Goal: Task Accomplishment & Management: Manage account settings

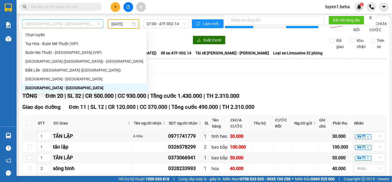
click at [61, 20] on span "[GEOGRAPHIC_DATA] - [GEOGRAPHIC_DATA]" at bounding box center [62, 24] width 75 height 8
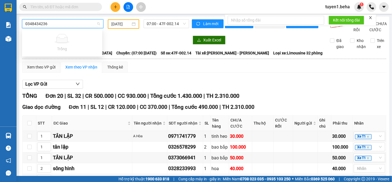
type input "0348434236"
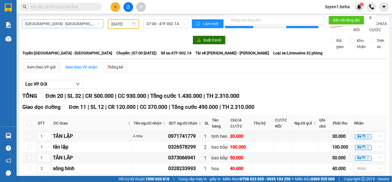
click at [37, 43] on div at bounding box center [105, 40] width 167 height 9
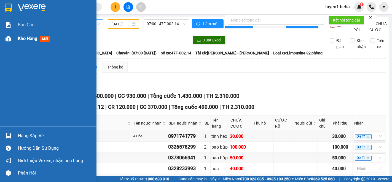
click at [19, 36] on span "Kho hàng" at bounding box center [27, 38] width 19 height 5
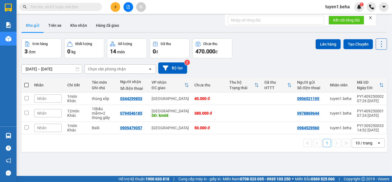
click at [28, 85] on span at bounding box center [26, 85] width 4 height 4
click at [26, 82] on input "checkbox" at bounding box center [26, 82] width 0 height 0
checkbox input "true"
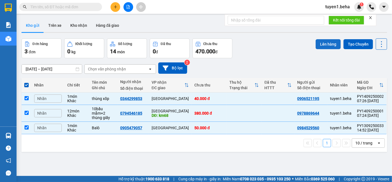
click at [324, 44] on button "Lên hàng" at bounding box center [328, 44] width 25 height 10
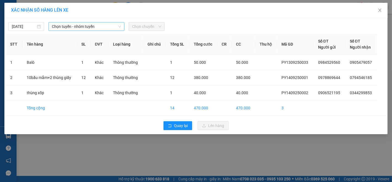
click at [100, 29] on span "Chọn tuyến - nhóm tuyến" at bounding box center [86, 26] width 69 height 8
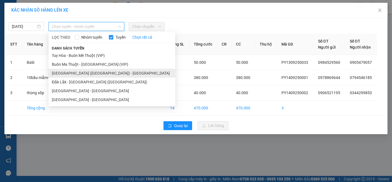
click at [76, 74] on li "[GEOGRAPHIC_DATA] ([GEOGRAPHIC_DATA]) - [GEOGRAPHIC_DATA]" at bounding box center [112, 73] width 127 height 9
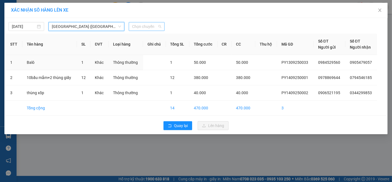
click at [140, 30] on span "Chọn chuyến" at bounding box center [146, 26] width 29 height 8
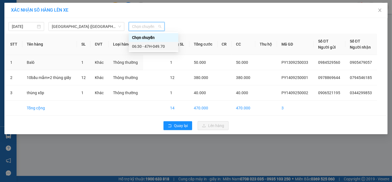
click at [148, 45] on div "06:30 - 47H-049.70" at bounding box center [153, 46] width 43 height 6
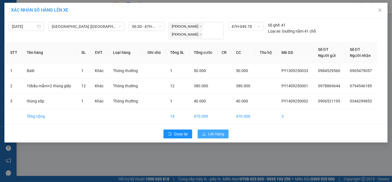
click at [217, 135] on span "Lên hàng" at bounding box center [216, 134] width 16 height 6
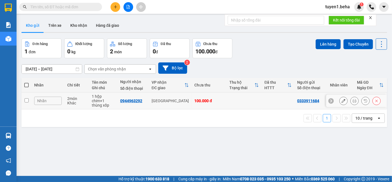
click at [25, 100] on input "checkbox" at bounding box center [27, 100] width 4 height 4
checkbox input "true"
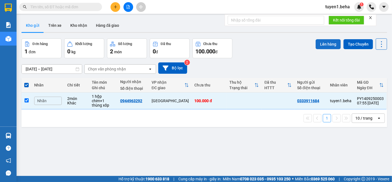
click at [326, 41] on button "Lên hàng" at bounding box center [328, 44] width 25 height 10
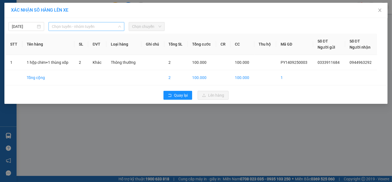
click at [101, 25] on span "Chọn tuyến - nhóm tuyến" at bounding box center [86, 26] width 69 height 8
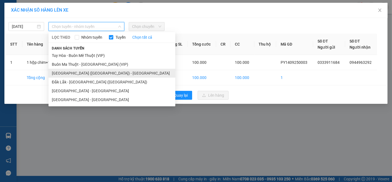
click at [64, 73] on li "[GEOGRAPHIC_DATA] ([GEOGRAPHIC_DATA]) - [GEOGRAPHIC_DATA]" at bounding box center [112, 73] width 127 height 9
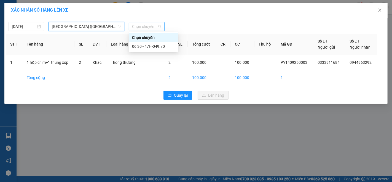
click at [143, 26] on span "Chọn chuyến" at bounding box center [146, 26] width 29 height 8
click at [150, 44] on div "06:30 - 47H-049.70" at bounding box center [153, 46] width 43 height 6
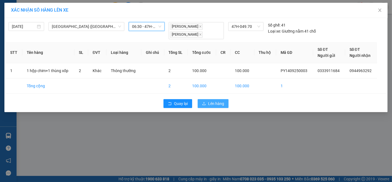
click at [217, 102] on span "Lên hàng" at bounding box center [216, 103] width 16 height 6
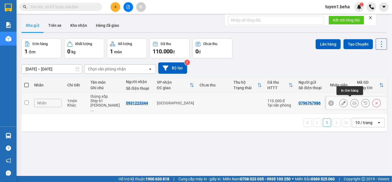
click at [353, 101] on icon at bounding box center [355, 103] width 4 height 4
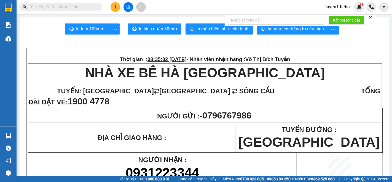
click at [370, 18] on icon "close" at bounding box center [371, 18] width 4 height 4
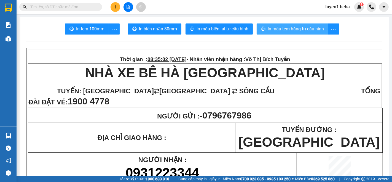
click at [277, 31] on span "In mẫu tem hàng tự cấu hình" at bounding box center [296, 28] width 56 height 7
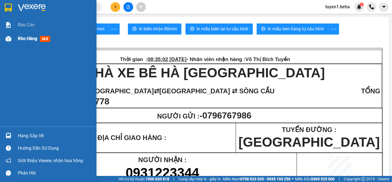
click at [29, 34] on div "Kho hàng mới" at bounding box center [55, 39] width 74 height 14
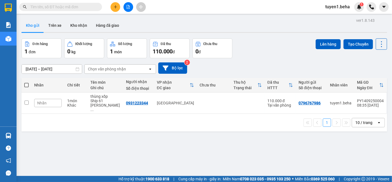
click at [65, 135] on div "ver 1.8.143 Kho gửi Trên xe Kho nhận Hàng đã giao Đơn hàng 1 đơn Khối lượng 0 k…" at bounding box center [204, 108] width 370 height 182
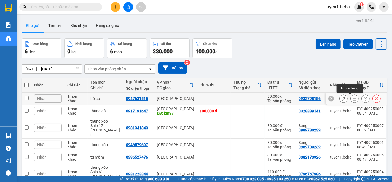
click at [353, 99] on icon at bounding box center [355, 99] width 4 height 4
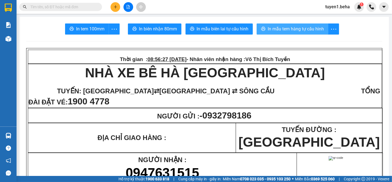
click at [307, 28] on span "In mẫu tem hàng tự cấu hình" at bounding box center [296, 28] width 56 height 7
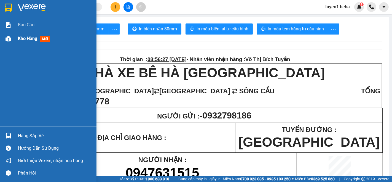
click at [20, 39] on span "Kho hàng" at bounding box center [27, 38] width 19 height 5
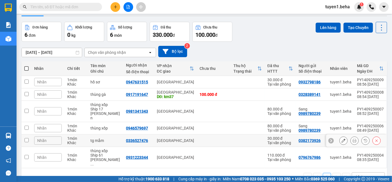
scroll to position [25, 0]
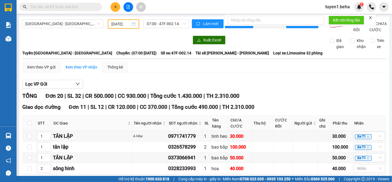
type input "[DATE]"
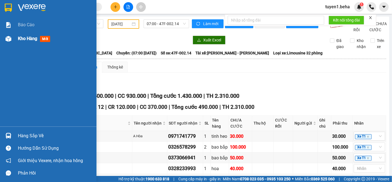
click at [25, 40] on span "Kho hàng" at bounding box center [27, 38] width 19 height 5
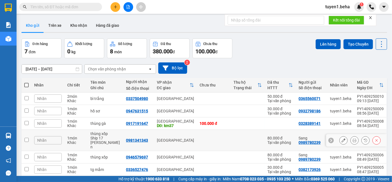
scroll to position [35, 0]
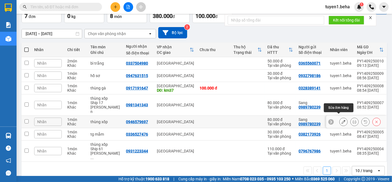
click at [342, 120] on icon at bounding box center [344, 122] width 4 height 4
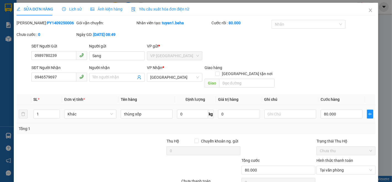
type input "0989780239"
type input "Sang"
type input "0946579697"
type input "80.000"
type input "0"
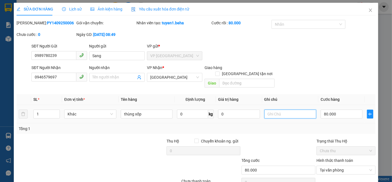
click at [277, 110] on input "text" at bounding box center [291, 114] width 52 height 9
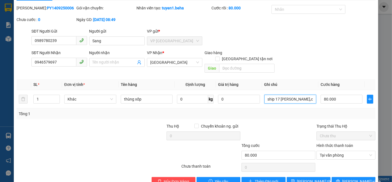
scroll to position [23, 0]
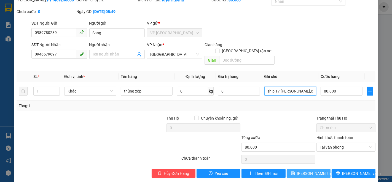
type input "ship 17 lê duẩn,cr"
click at [298, 170] on span "Lưu thay đổi" at bounding box center [319, 173] width 44 height 6
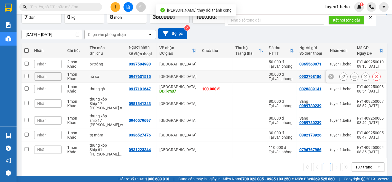
scroll to position [40, 0]
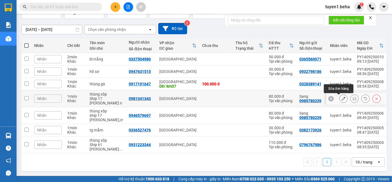
click at [342, 98] on icon at bounding box center [344, 99] width 4 height 4
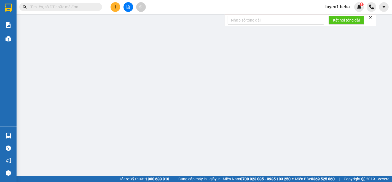
type input "0989780239"
type input "Sang"
type input "0981341343"
type input "80.000"
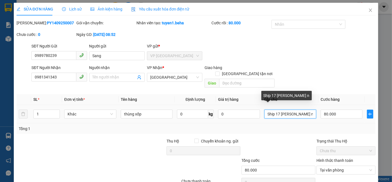
click at [299, 110] on input "Ship 17 [PERSON_NAME] n" at bounding box center [291, 114] width 52 height 9
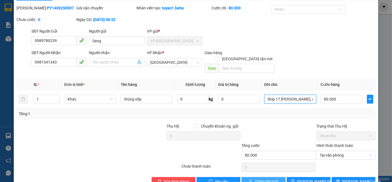
scroll to position [23, 0]
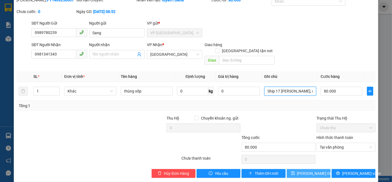
type input "Ship 17 Lê Duẩn, cr"
click at [300, 170] on span "Lưu thay đổi" at bounding box center [319, 173] width 44 height 6
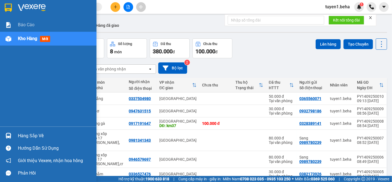
click at [0, 79] on div "Báo cáo Kho hàng mới" at bounding box center [48, 72] width 97 height 108
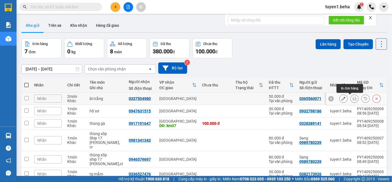
click at [353, 97] on icon at bounding box center [355, 99] width 4 height 4
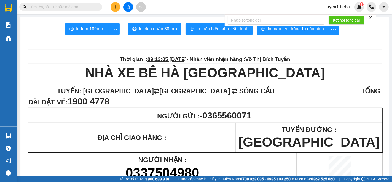
click at [371, 17] on icon "close" at bounding box center [370, 17] width 3 height 3
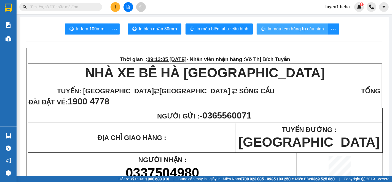
click at [282, 29] on span "In mẫu tem hàng tự cấu hình" at bounding box center [296, 28] width 56 height 7
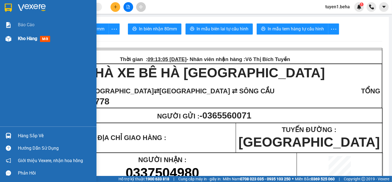
drag, startPoint x: 31, startPoint y: 36, endPoint x: 41, endPoint y: 39, distance: 11.0
click at [31, 36] on span "Kho hàng" at bounding box center [27, 38] width 19 height 5
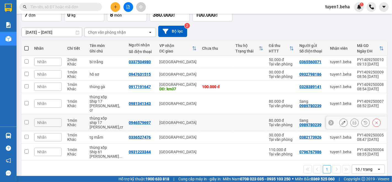
scroll to position [40, 0]
